Goal: Task Accomplishment & Management: Use online tool/utility

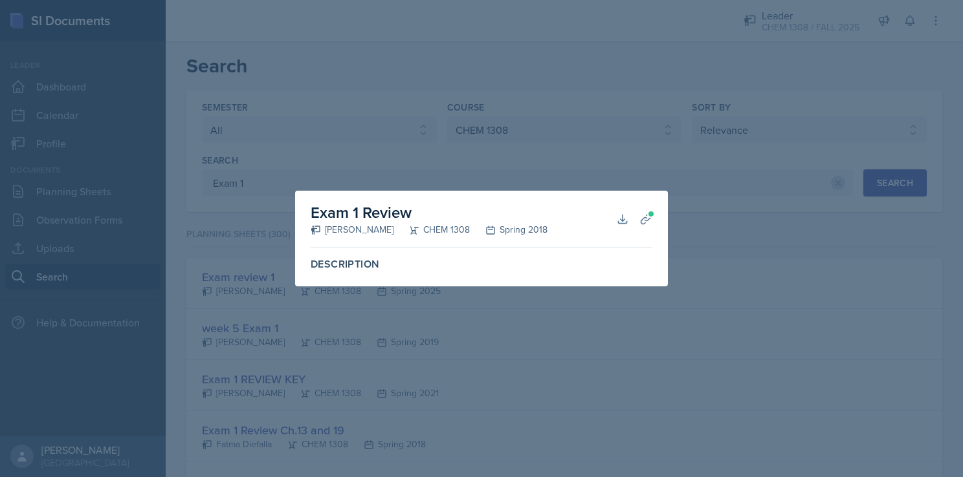
select select "all"
select select "efb22956-41c7-4178-bc44-15f757e855df"
select select "1"
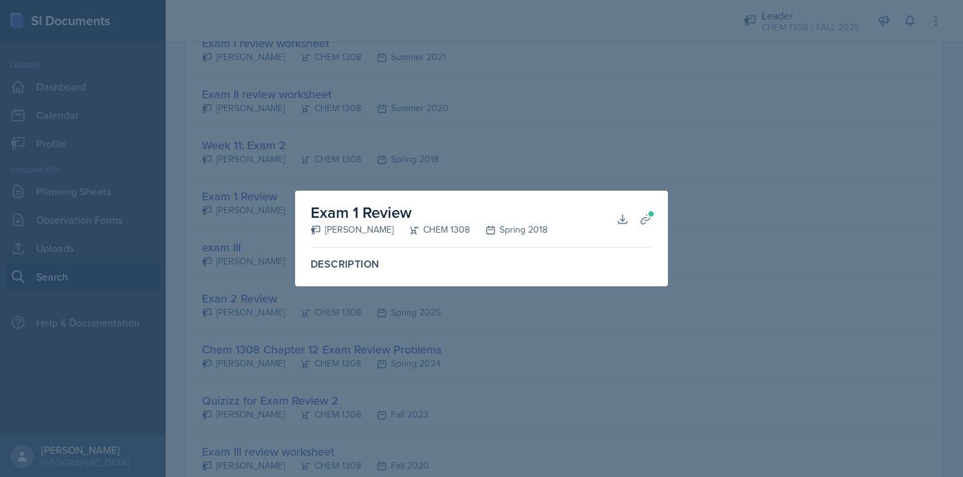
click at [717, 111] on div at bounding box center [481, 238] width 963 height 477
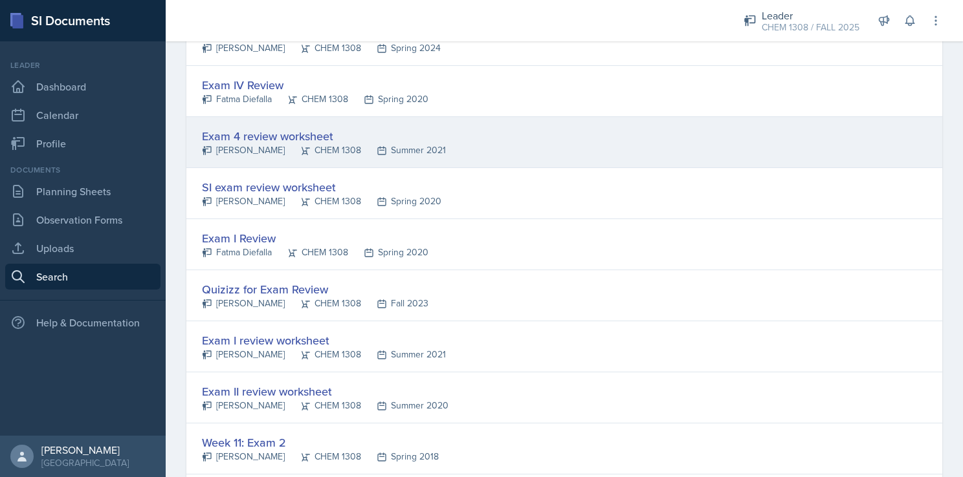
scroll to position [823, 0]
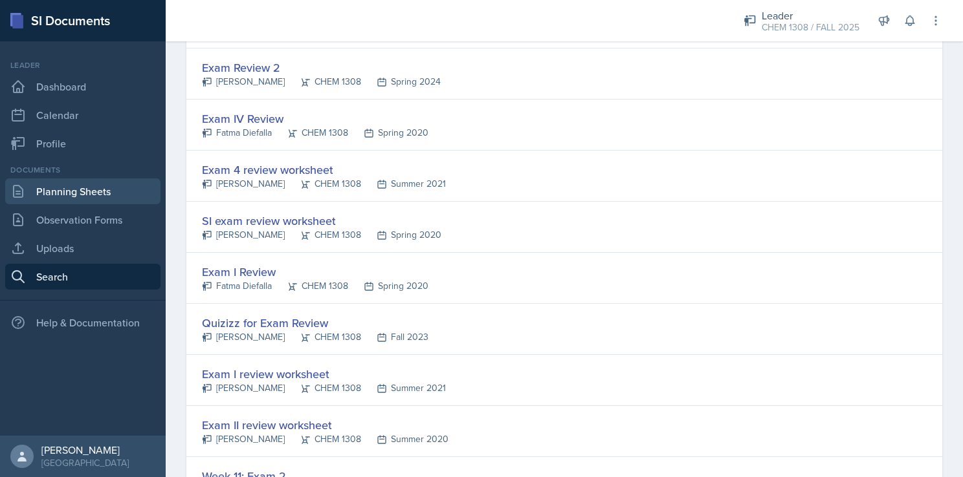
click at [93, 201] on link "Planning Sheets" at bounding box center [82, 192] width 155 height 26
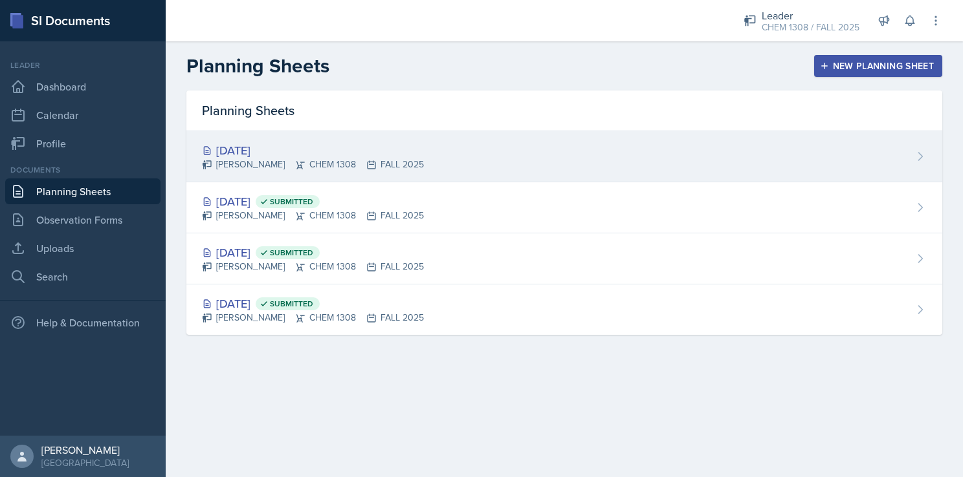
click at [388, 151] on div "[DATE]" at bounding box center [313, 150] width 222 height 17
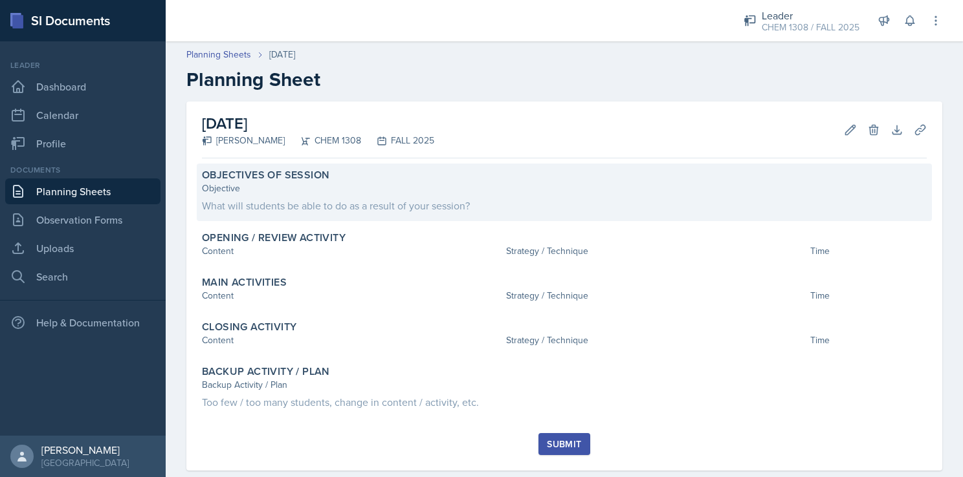
click at [381, 184] on div "Objective" at bounding box center [564, 189] width 724 height 14
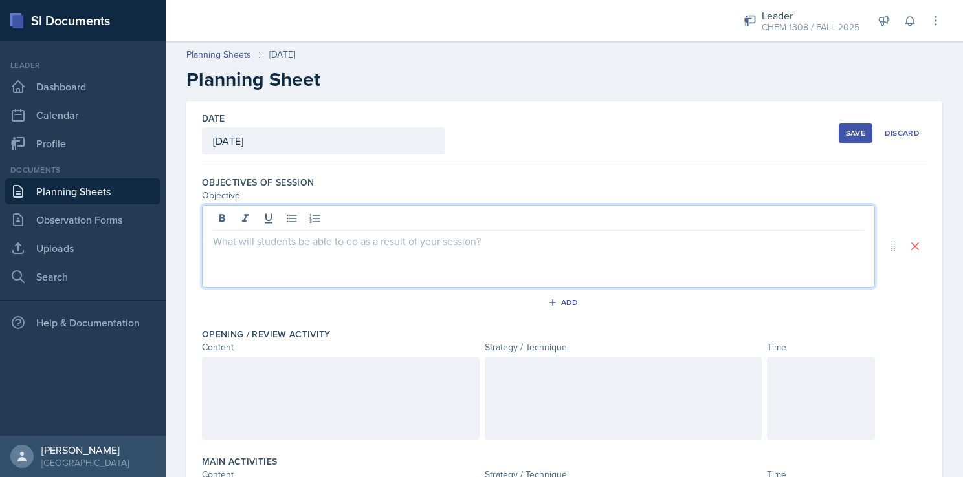
click at [304, 224] on div at bounding box center [538, 246] width 673 height 83
click at [331, 299] on div "Add" at bounding box center [564, 305] width 724 height 25
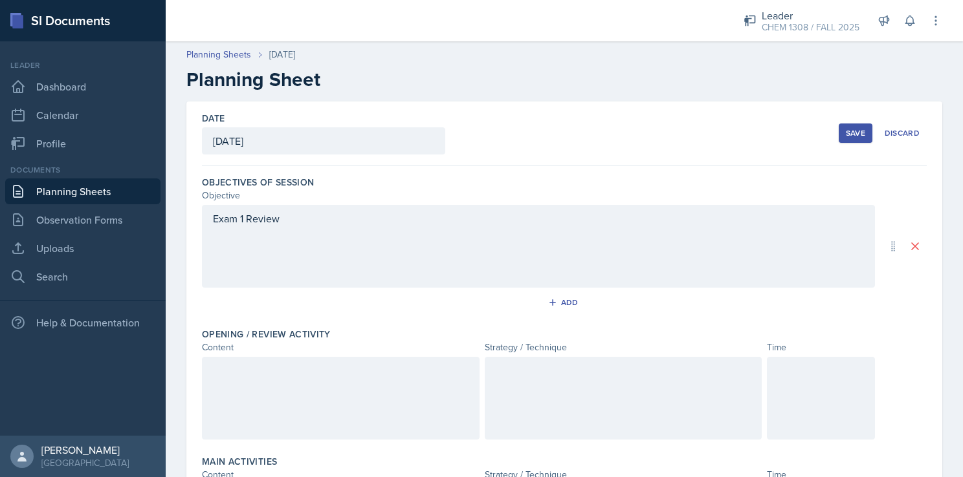
click at [290, 221] on div "Exam 1 Review" at bounding box center [538, 246] width 673 height 83
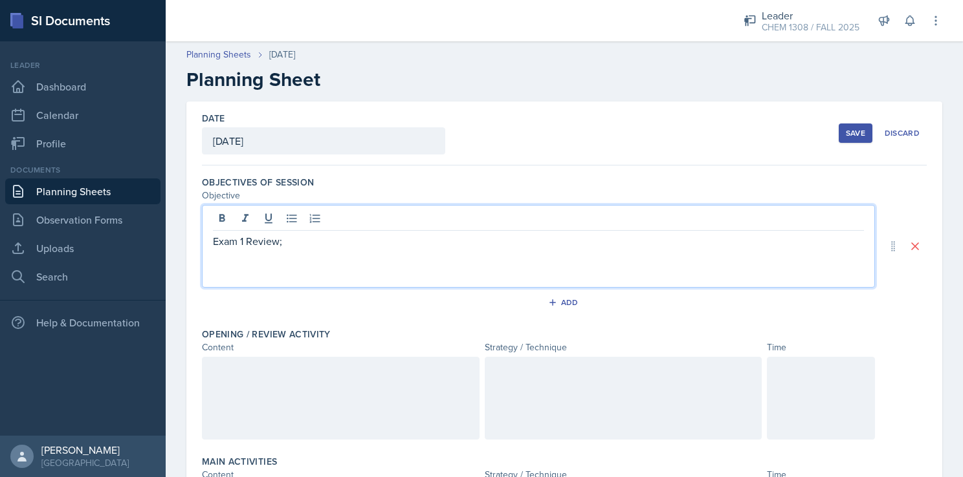
click at [341, 301] on div "Add" at bounding box center [564, 305] width 724 height 25
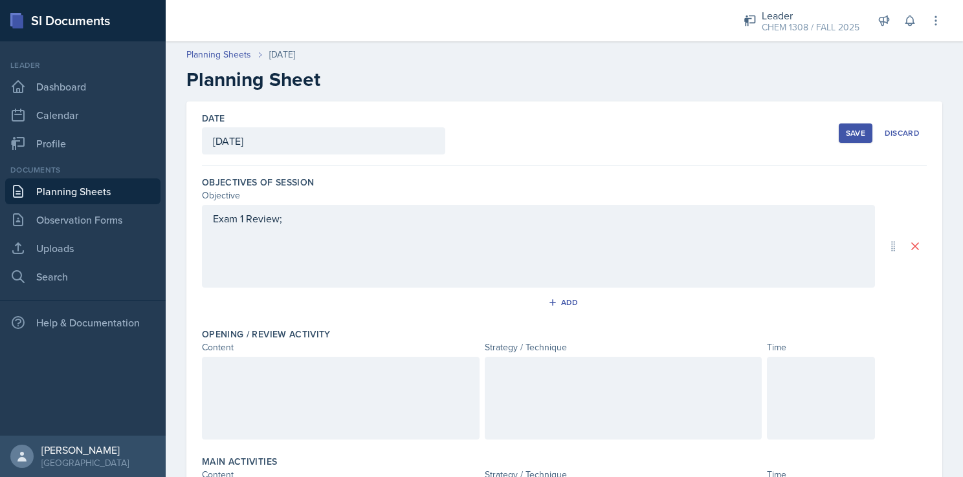
click at [309, 228] on div "Exam 1 Review;" at bounding box center [538, 246] width 673 height 83
